Goal: Book appointment/travel/reservation

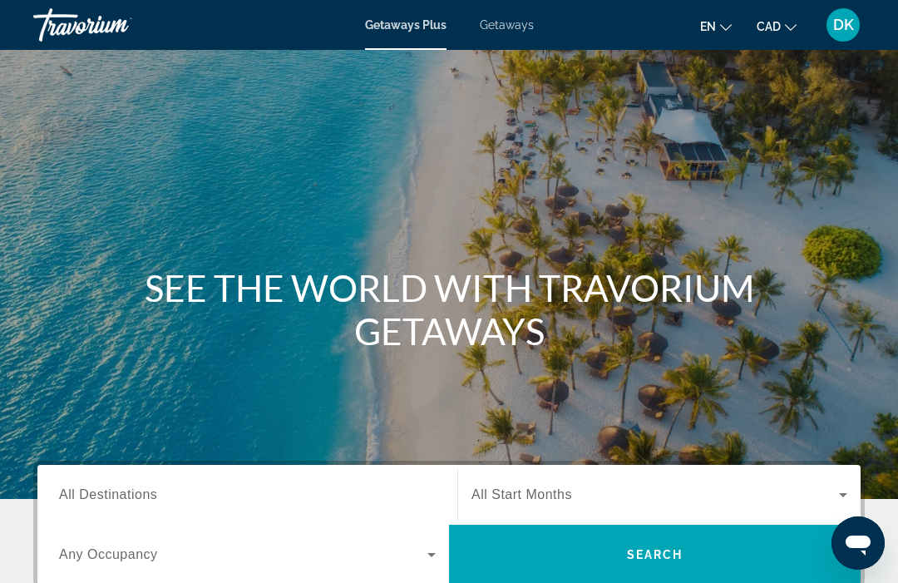
click at [516, 43] on div "Getaways Plus Getaways en English Español Français Italiano Português русский C…" at bounding box center [449, 24] width 898 height 43
click at [503, 25] on span "Getaways" at bounding box center [507, 24] width 54 height 13
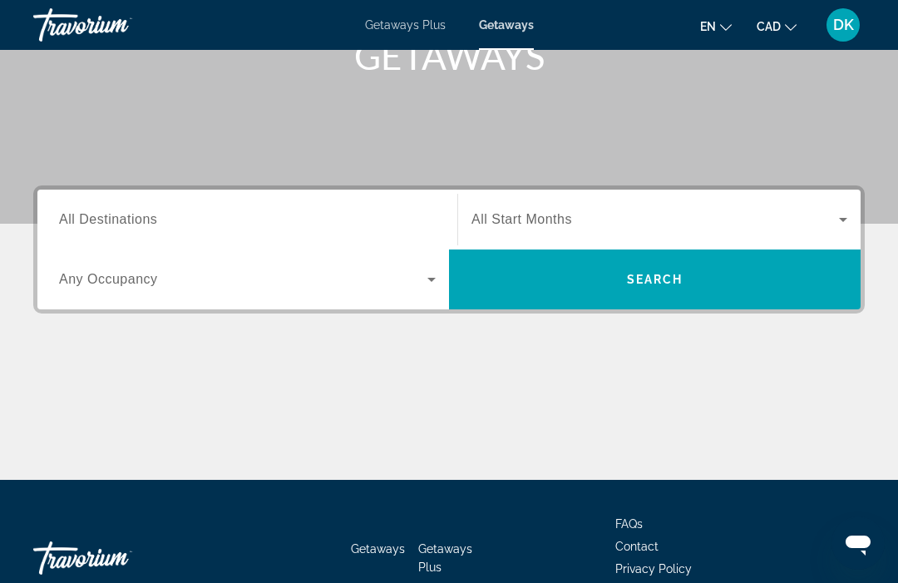
scroll to position [263, 0]
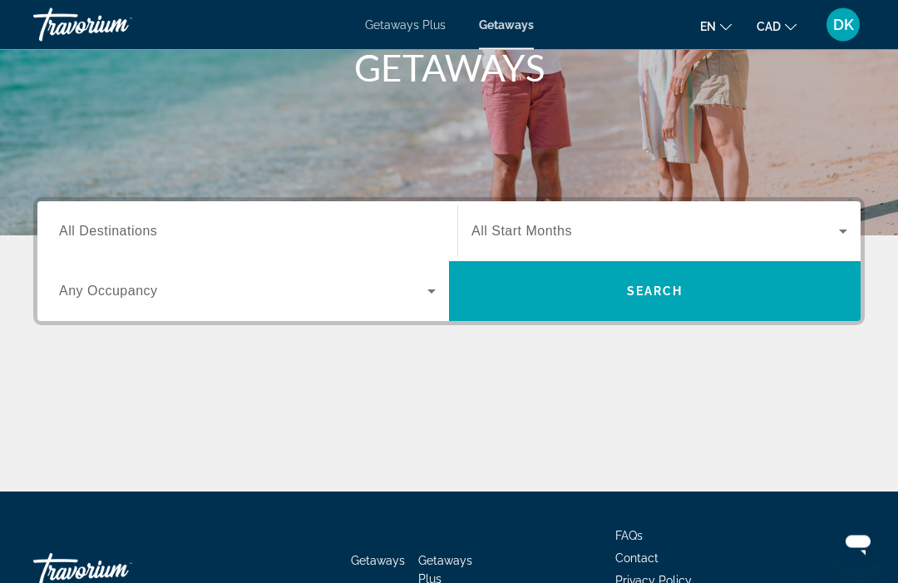
click at [73, 234] on span "All Destinations" at bounding box center [108, 231] width 98 height 14
click at [73, 234] on input "Destination All Destinations" at bounding box center [247, 233] width 377 height 20
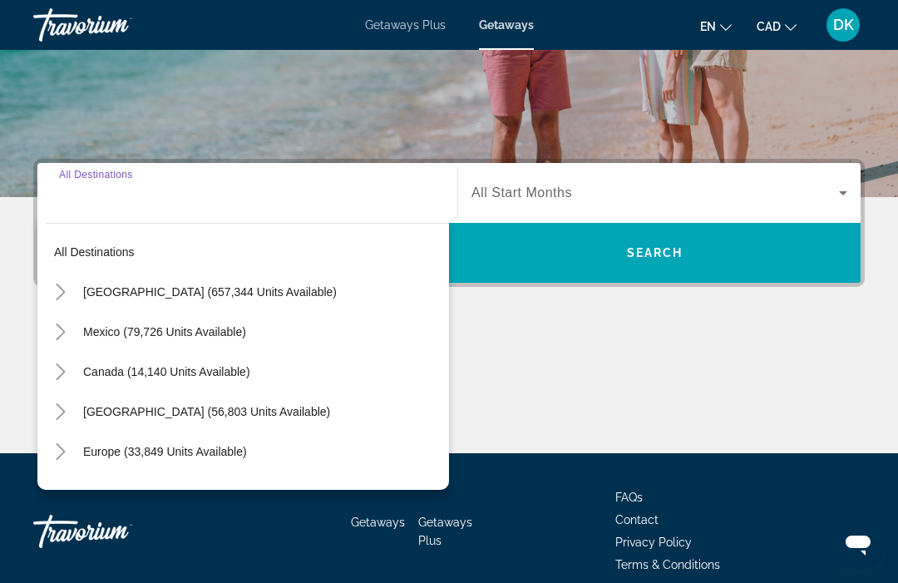
scroll to position [320, 0]
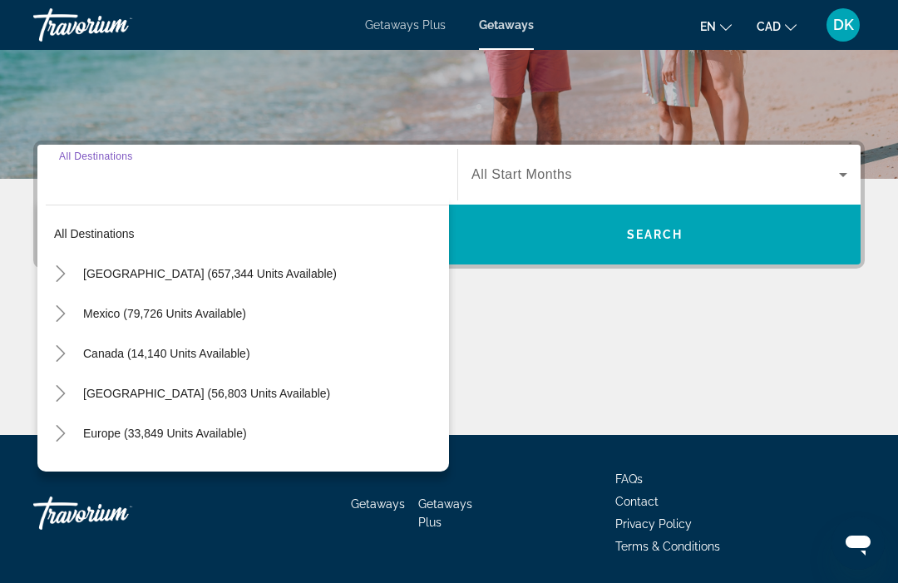
click at [58, 436] on icon "Toggle Europe (33,849 units available)" at bounding box center [60, 433] width 17 height 17
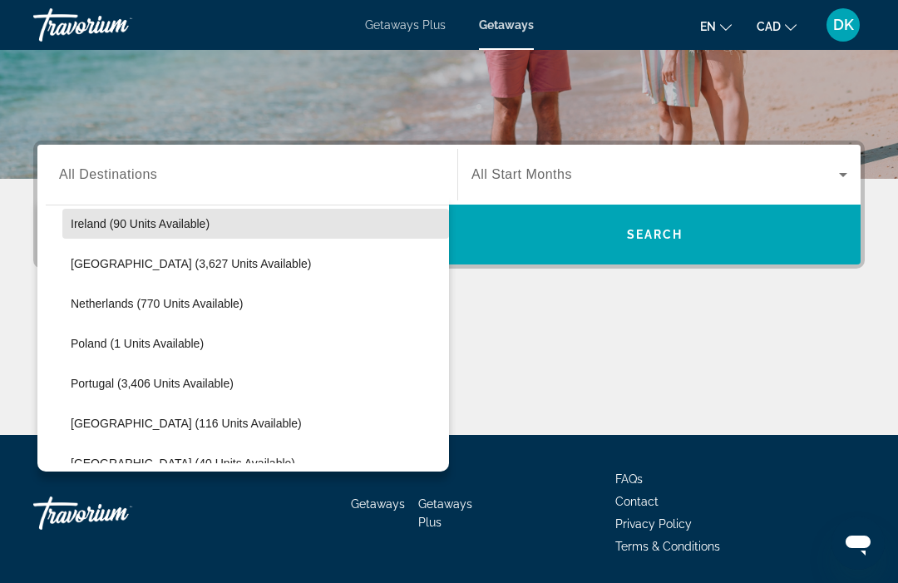
scroll to position [650, 0]
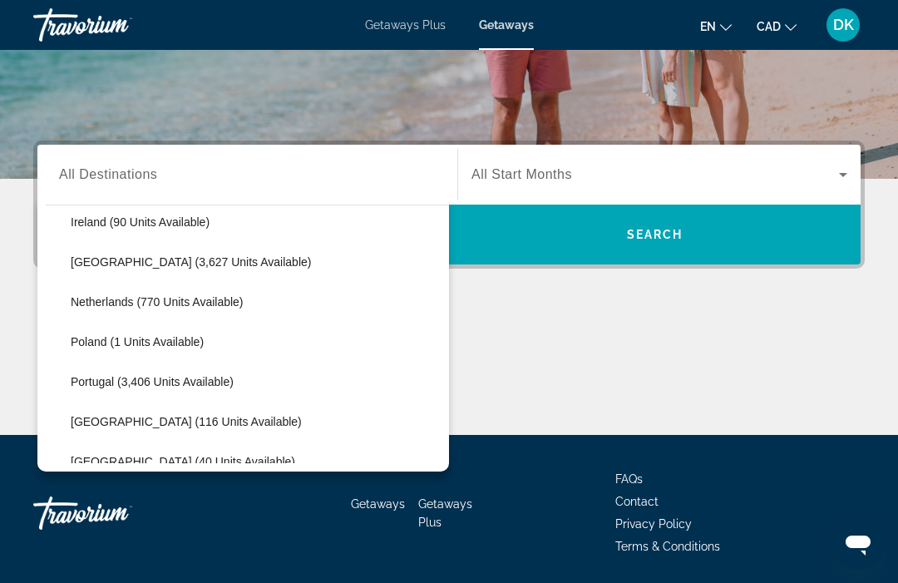
click at [123, 383] on span "Portugal (3,406 units available)" at bounding box center [152, 381] width 163 height 13
type input "**********"
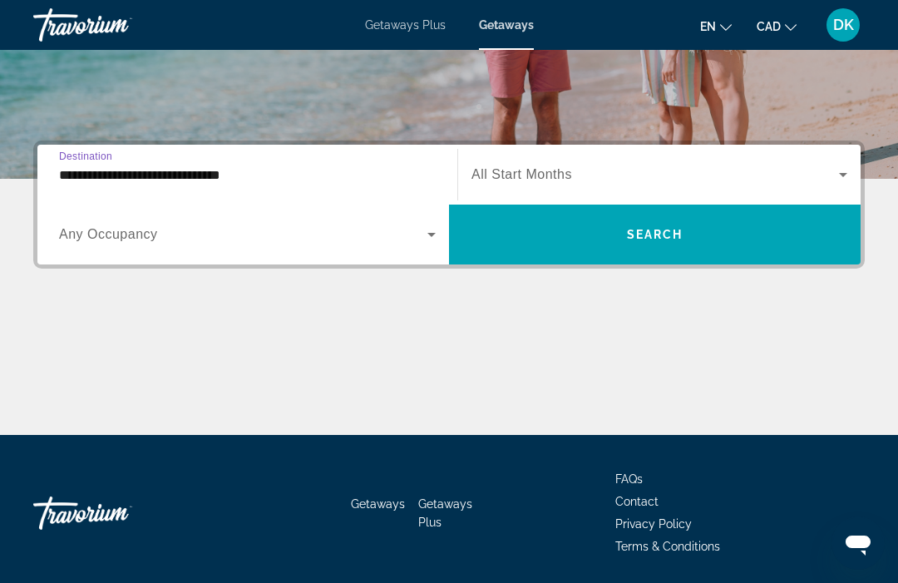
click at [110, 247] on div "Search widget" at bounding box center [247, 234] width 377 height 47
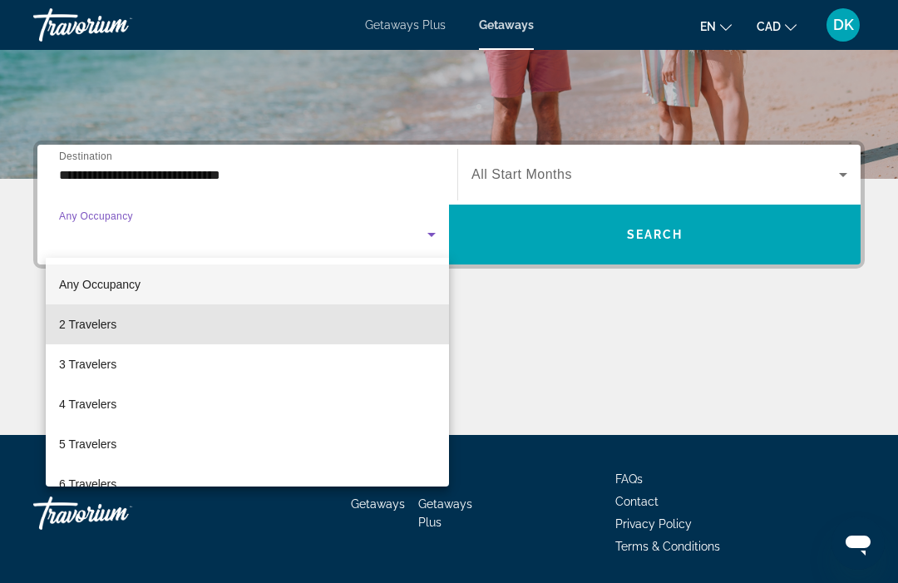
click at [83, 327] on span "2 Travelers" at bounding box center [87, 324] width 57 height 20
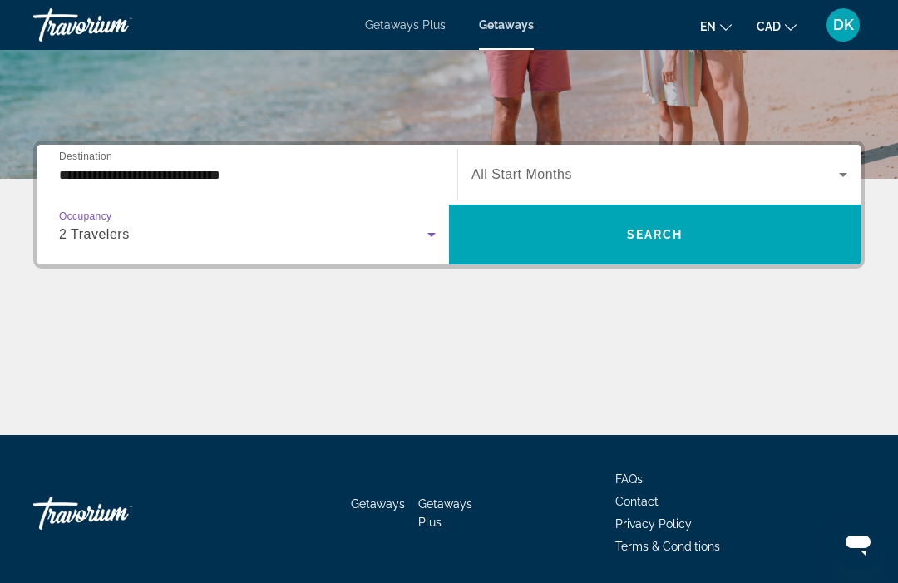
click at [846, 169] on icon "Search widget" at bounding box center [843, 175] width 20 height 20
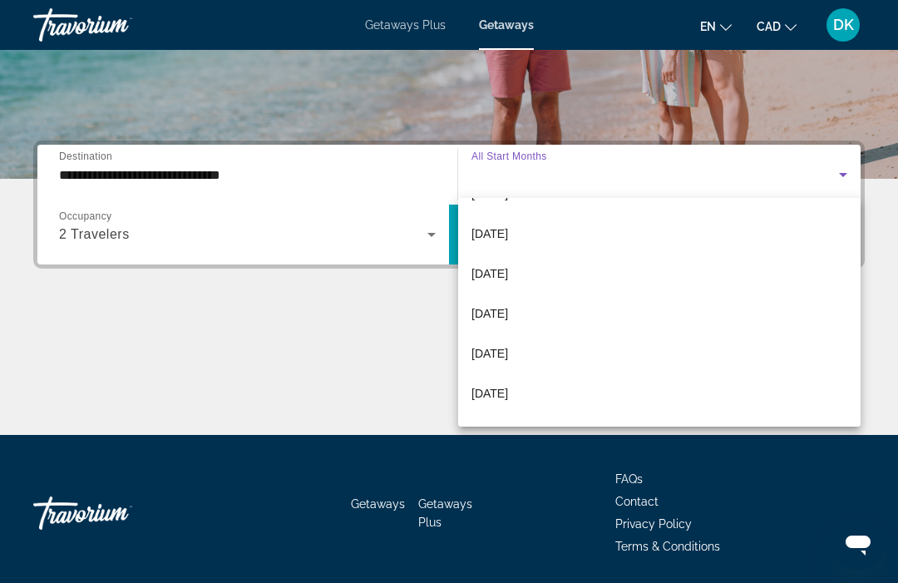
scroll to position [232, 0]
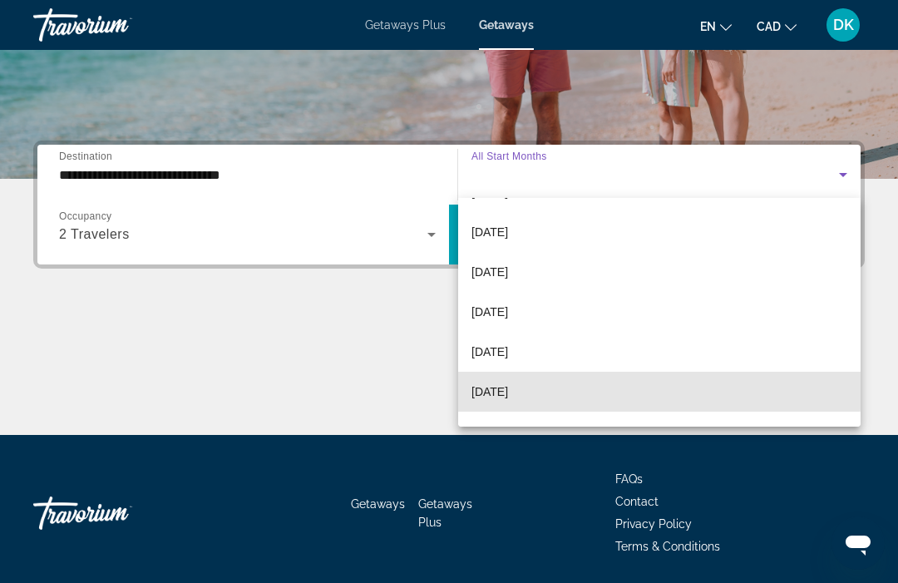
click at [496, 387] on span "[DATE]" at bounding box center [489, 392] width 37 height 20
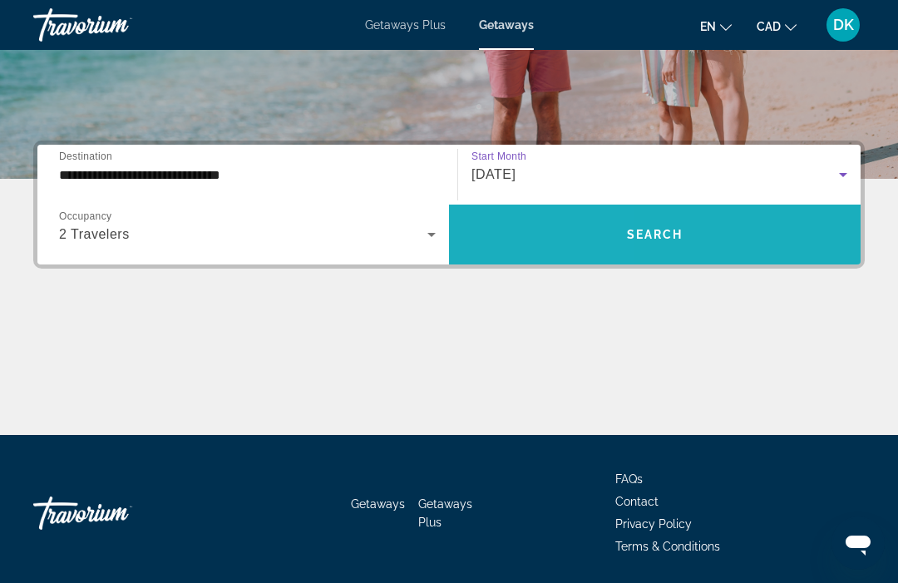
click at [536, 242] on span "Search widget" at bounding box center [655, 235] width 412 height 40
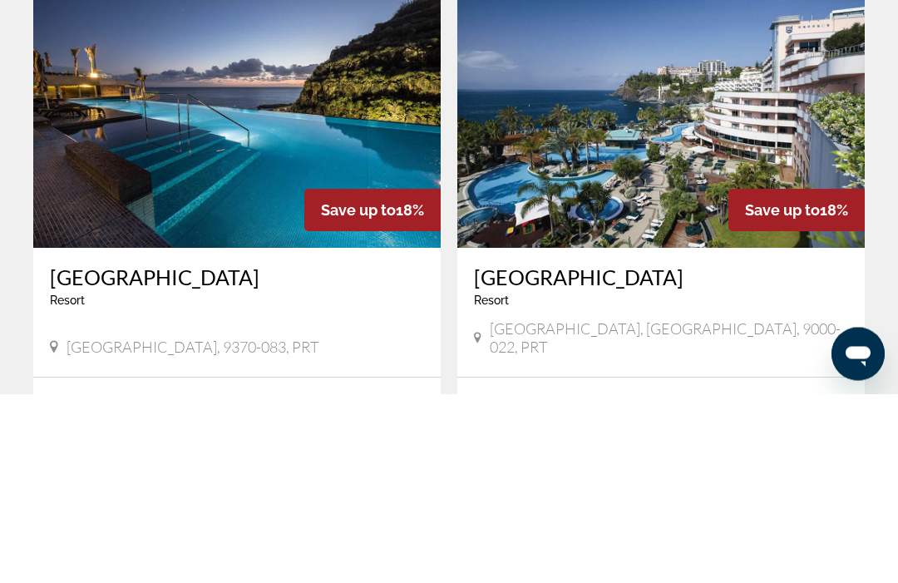
scroll to position [886, 0]
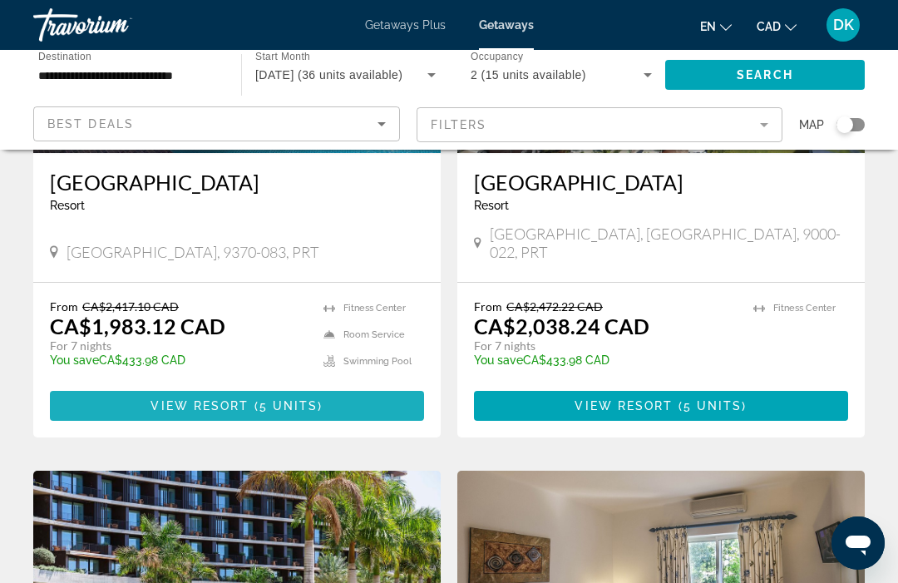
click at [205, 399] on span "View Resort" at bounding box center [199, 405] width 98 height 13
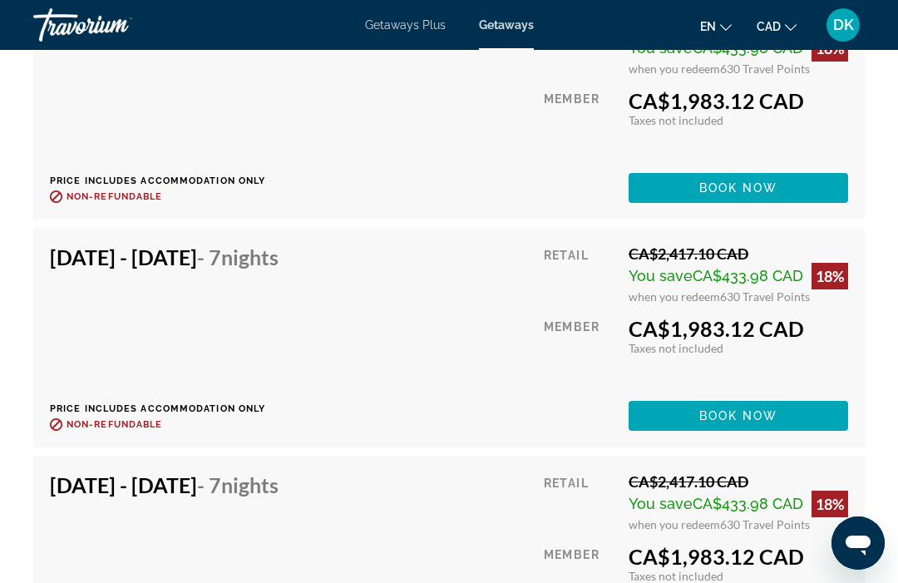
scroll to position [3436, 0]
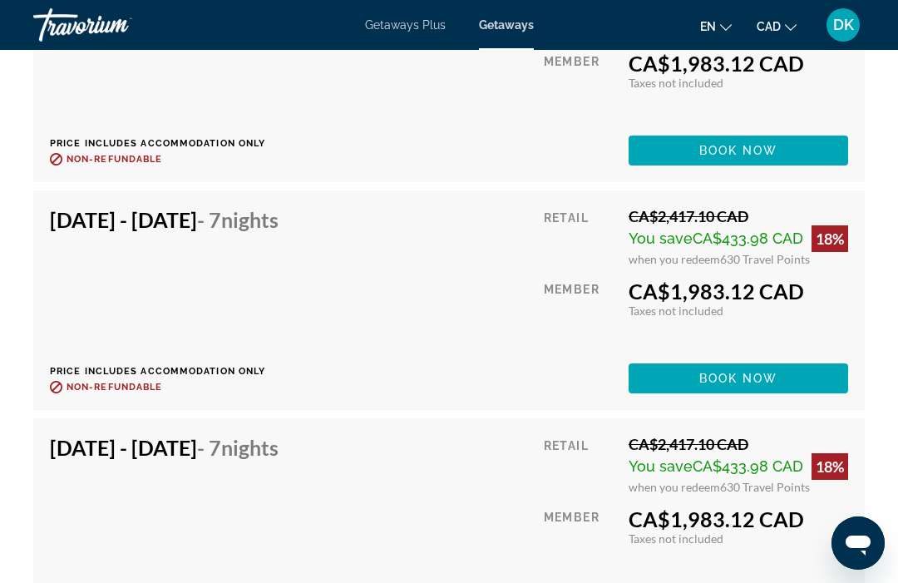
click at [840, 19] on span "DK" at bounding box center [843, 25] width 21 height 17
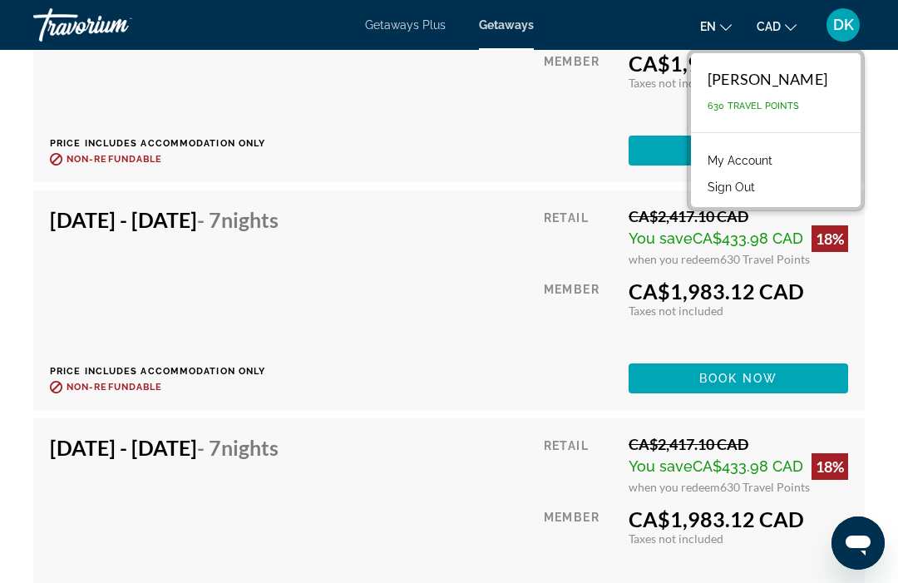
click at [562, 114] on div "Member" at bounding box center [580, 87] width 72 height 72
